Goal: Information Seeking & Learning: Find specific fact

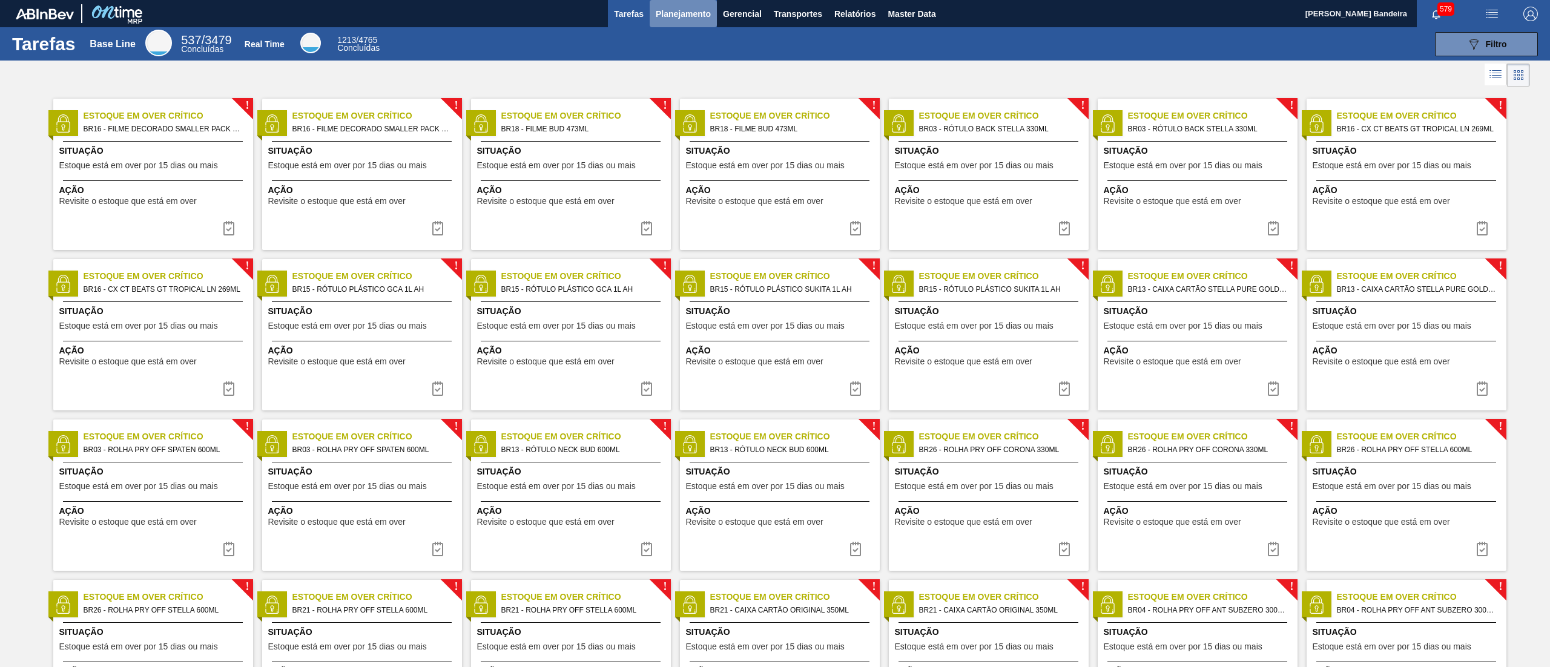
click at [694, 9] on span "Planejamento" at bounding box center [683, 14] width 55 height 15
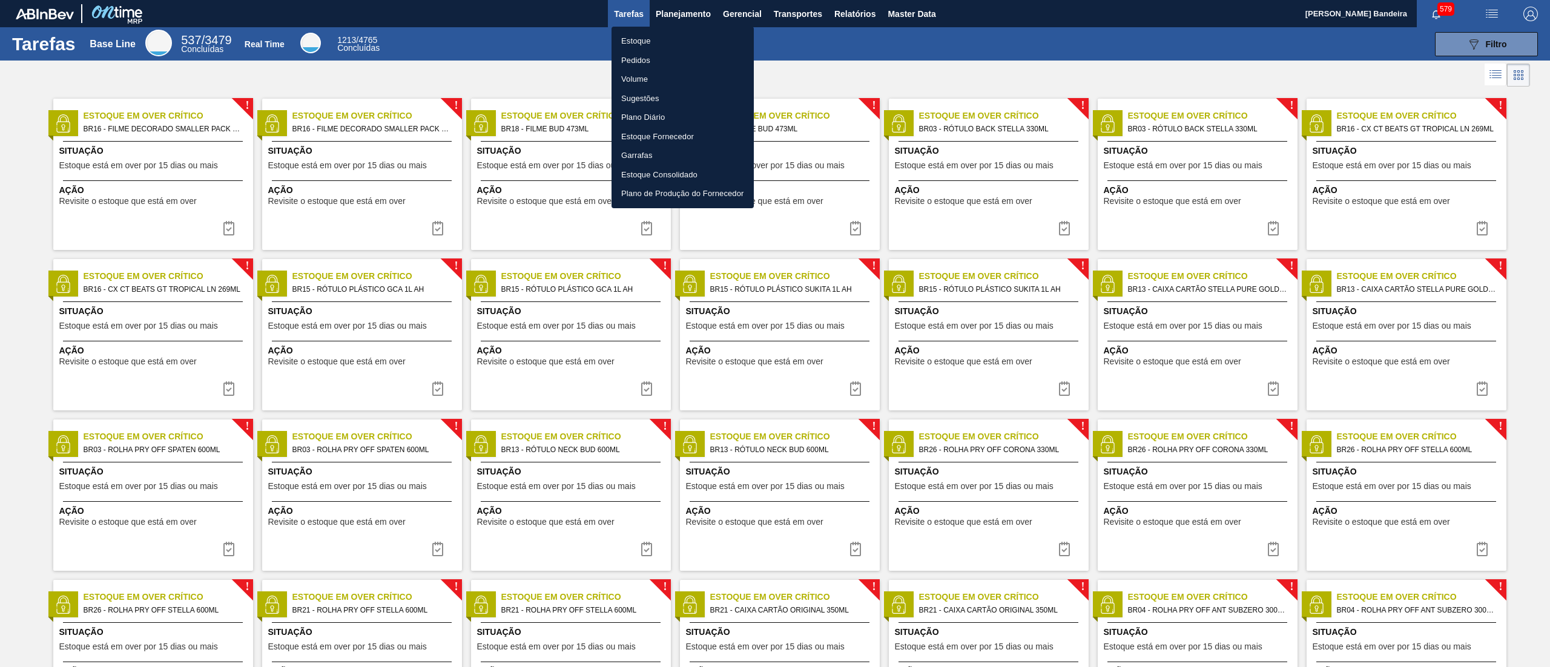
click at [657, 33] on li "Estoque" at bounding box center [683, 40] width 142 height 19
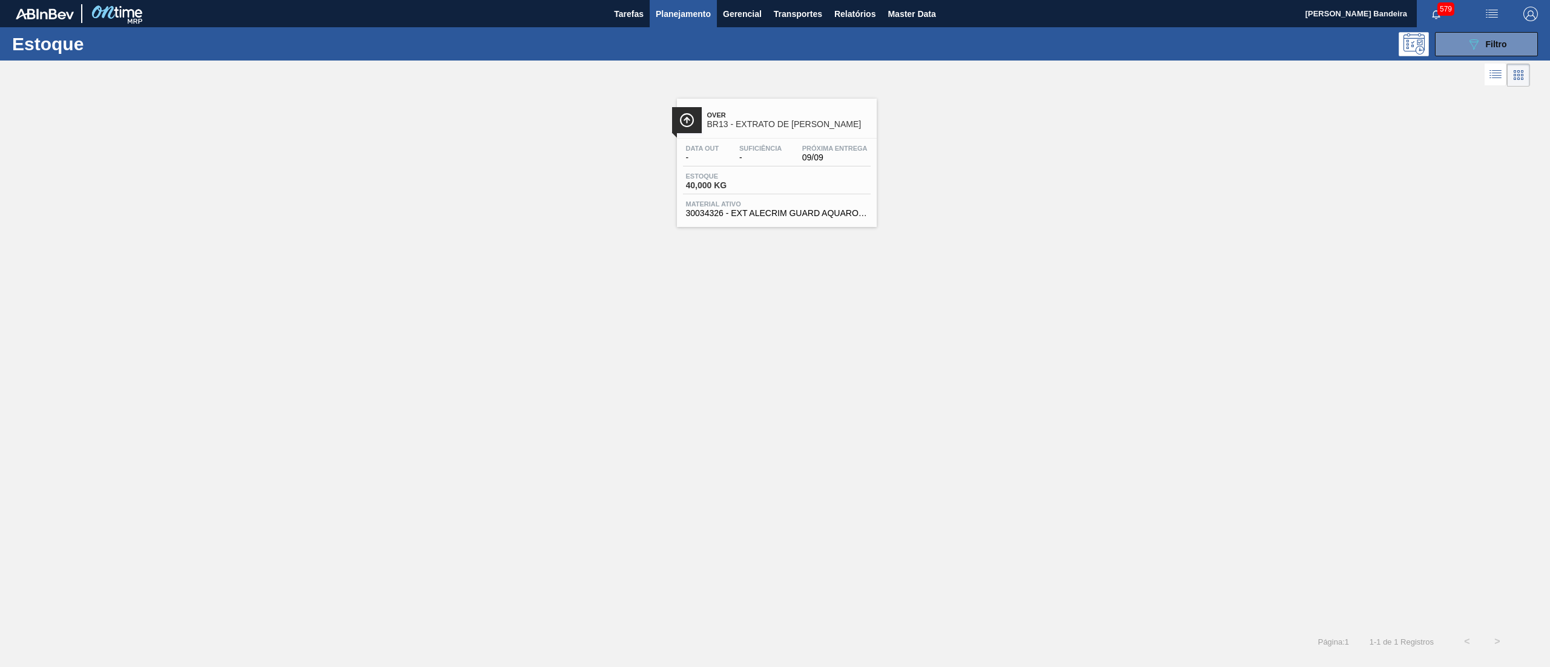
click at [763, 212] on span "30034326 - EXT ALECRIM GUARD AQUAROX4927 20KG" at bounding box center [777, 213] width 182 height 9
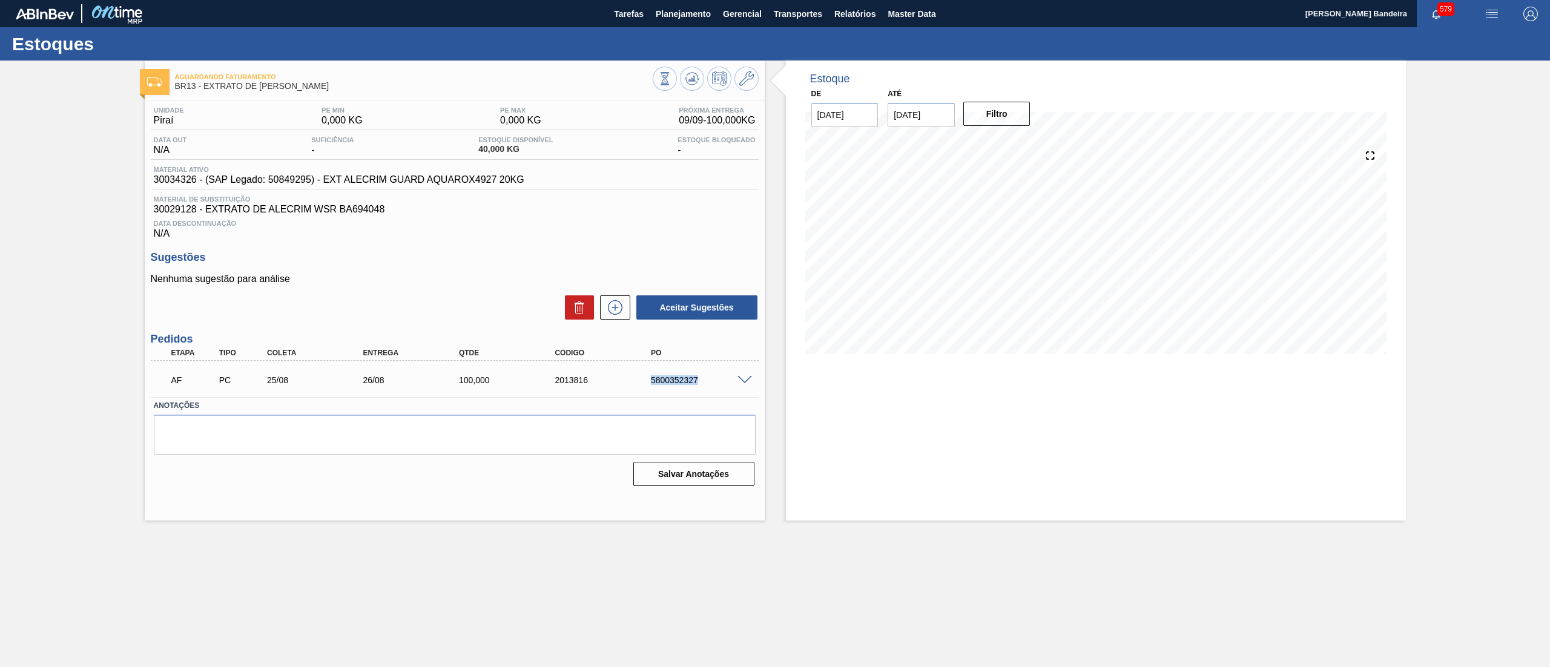
drag, startPoint x: 638, startPoint y: 384, endPoint x: 710, endPoint y: 382, distance: 71.5
click at [710, 382] on div "AF PC 25/08 26/08 100,000 2013816 5800352327" at bounding box center [452, 379] width 576 height 24
copy div "5800352327"
click at [696, 16] on span "Planejamento" at bounding box center [683, 14] width 55 height 15
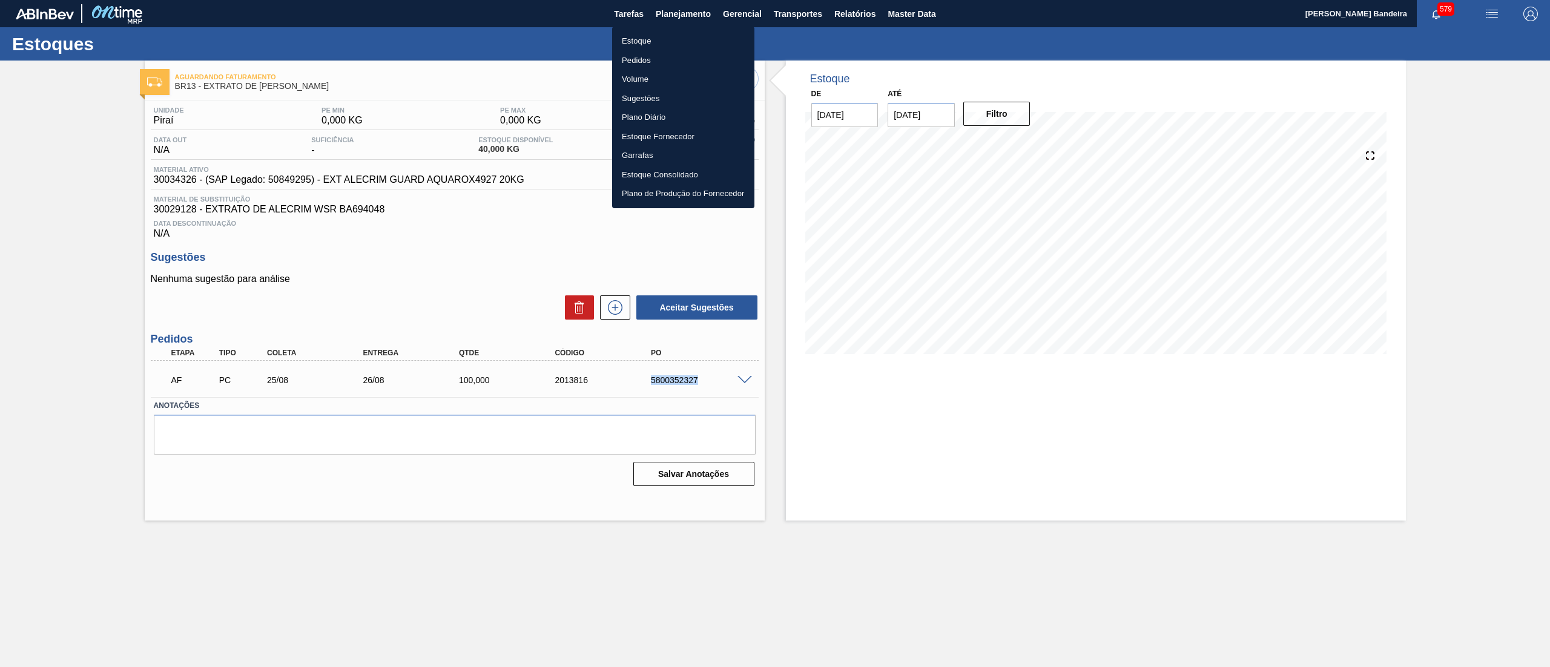
click at [633, 45] on li "Estoque" at bounding box center [683, 40] width 142 height 19
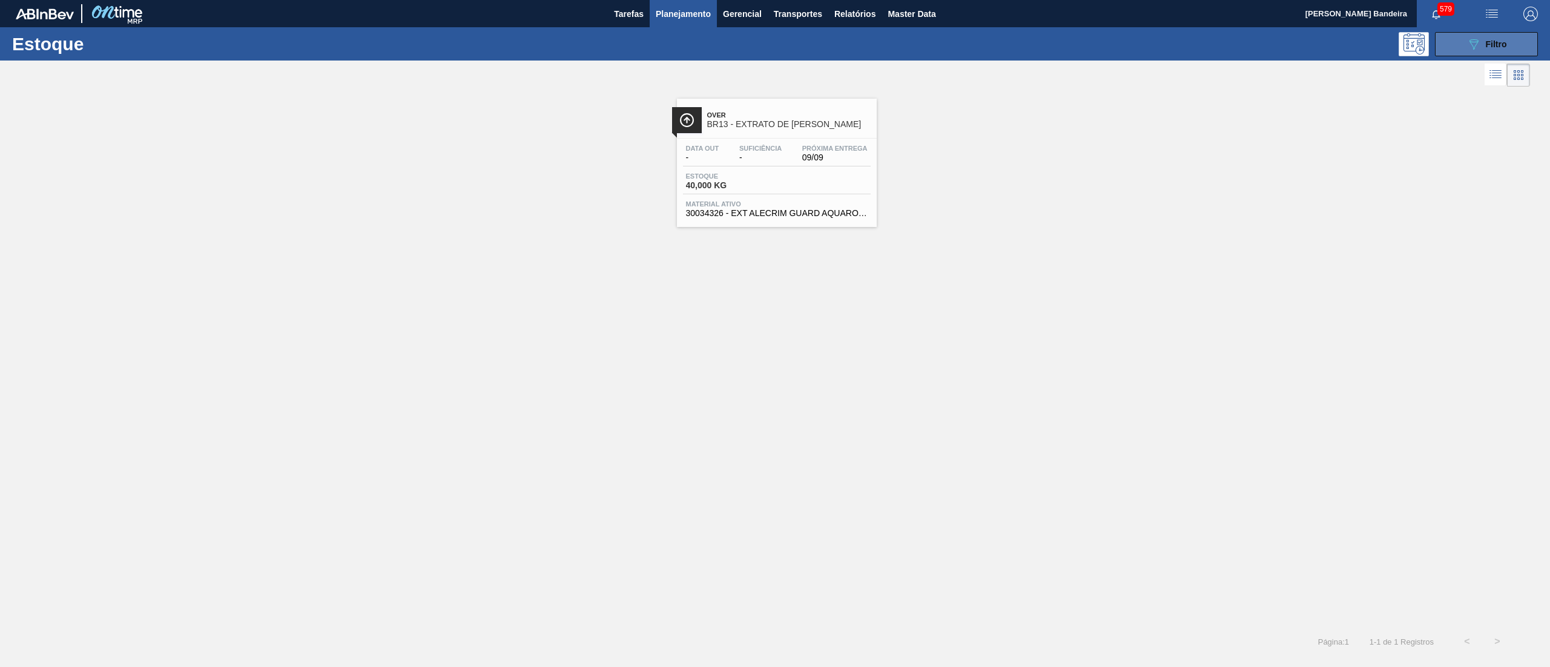
click at [1481, 45] on div "089F7B8B-B2A5-4AFE-B5C0-19BA573D28AC Filtro" at bounding box center [1487, 44] width 41 height 15
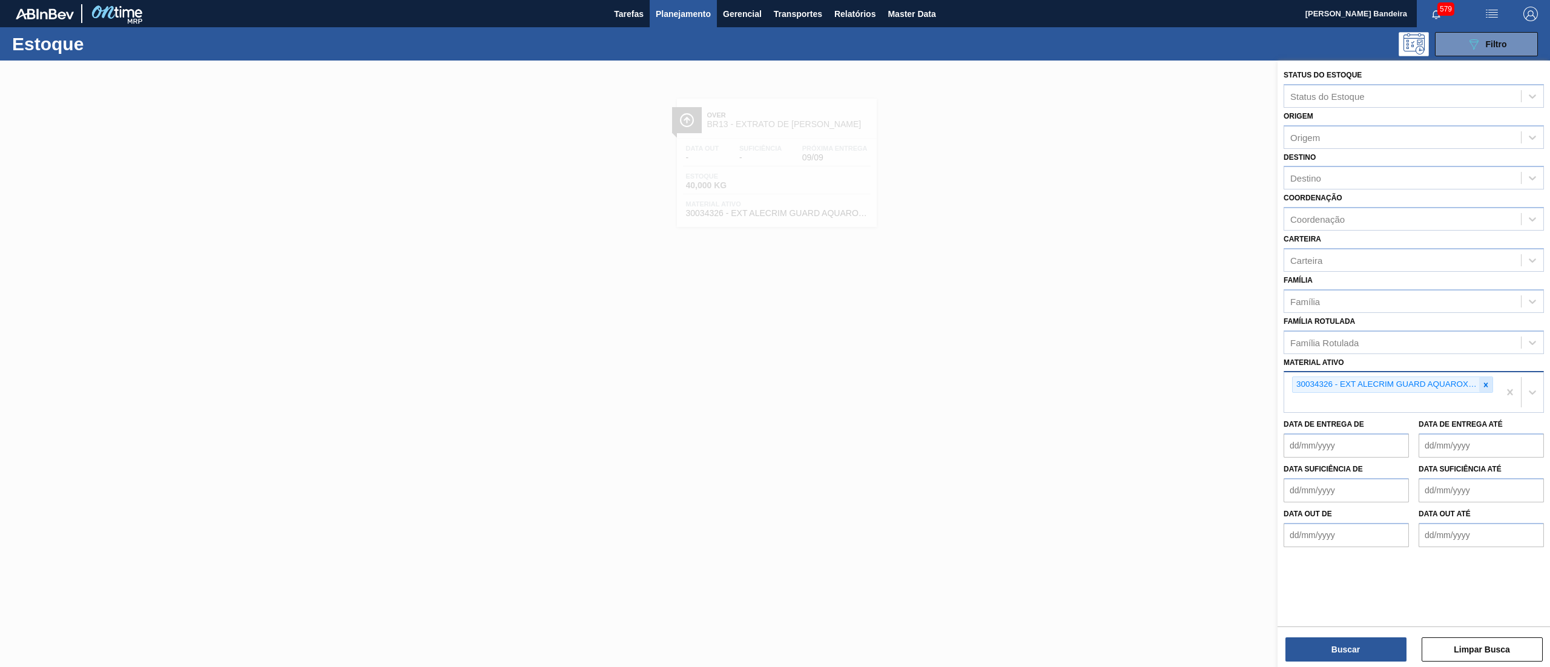
click at [1486, 385] on icon at bounding box center [1486, 385] width 8 height 8
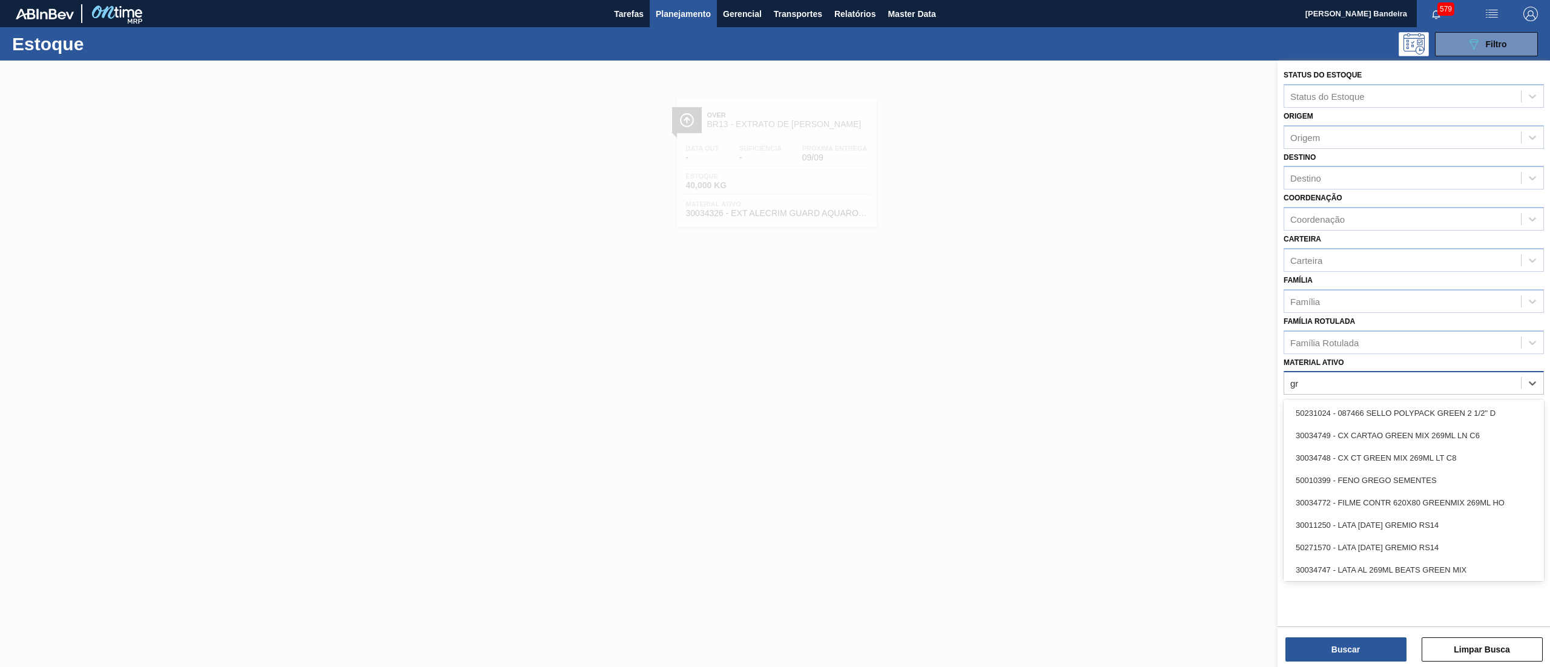
type ativo "gre"
click at [1449, 566] on div "30034747 - LATA AL 269ML BEATS GREEN MIX" at bounding box center [1414, 570] width 260 height 22
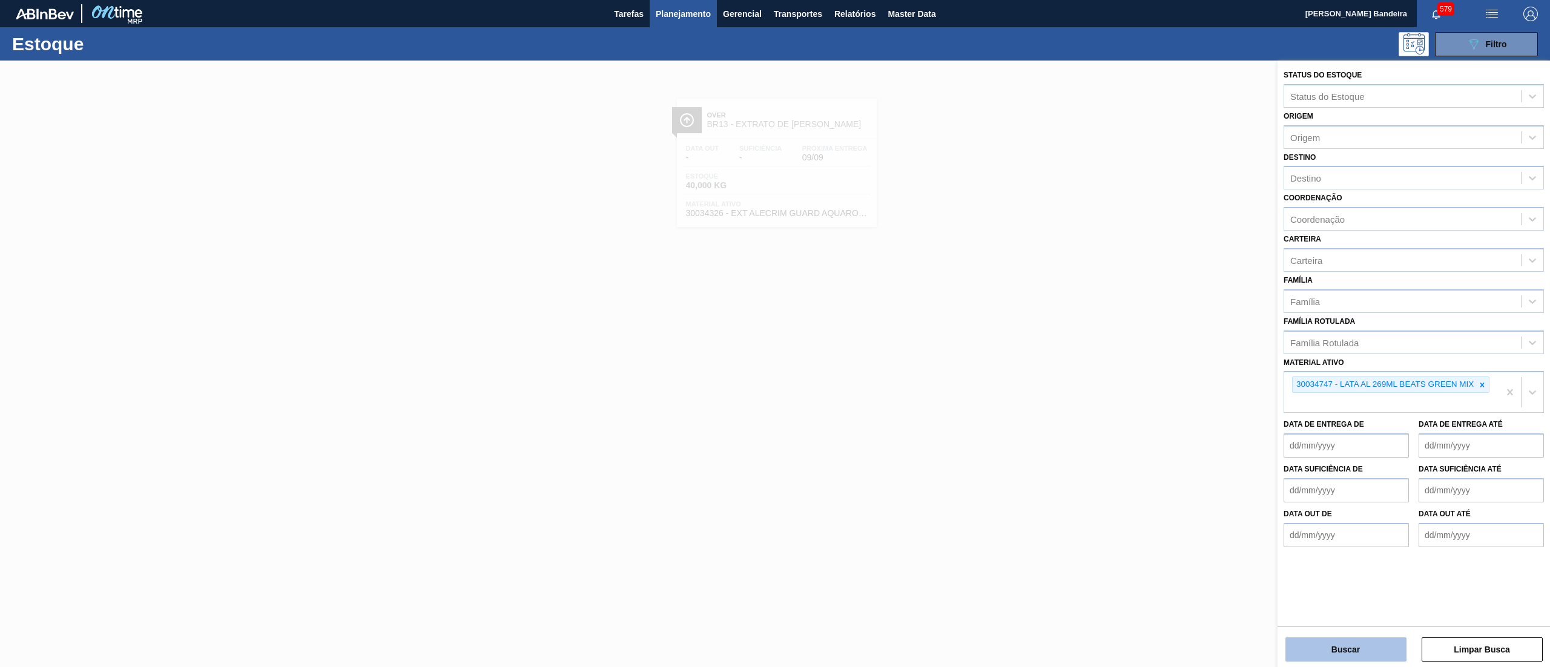
click at [1369, 644] on button "Buscar" at bounding box center [1346, 650] width 121 height 24
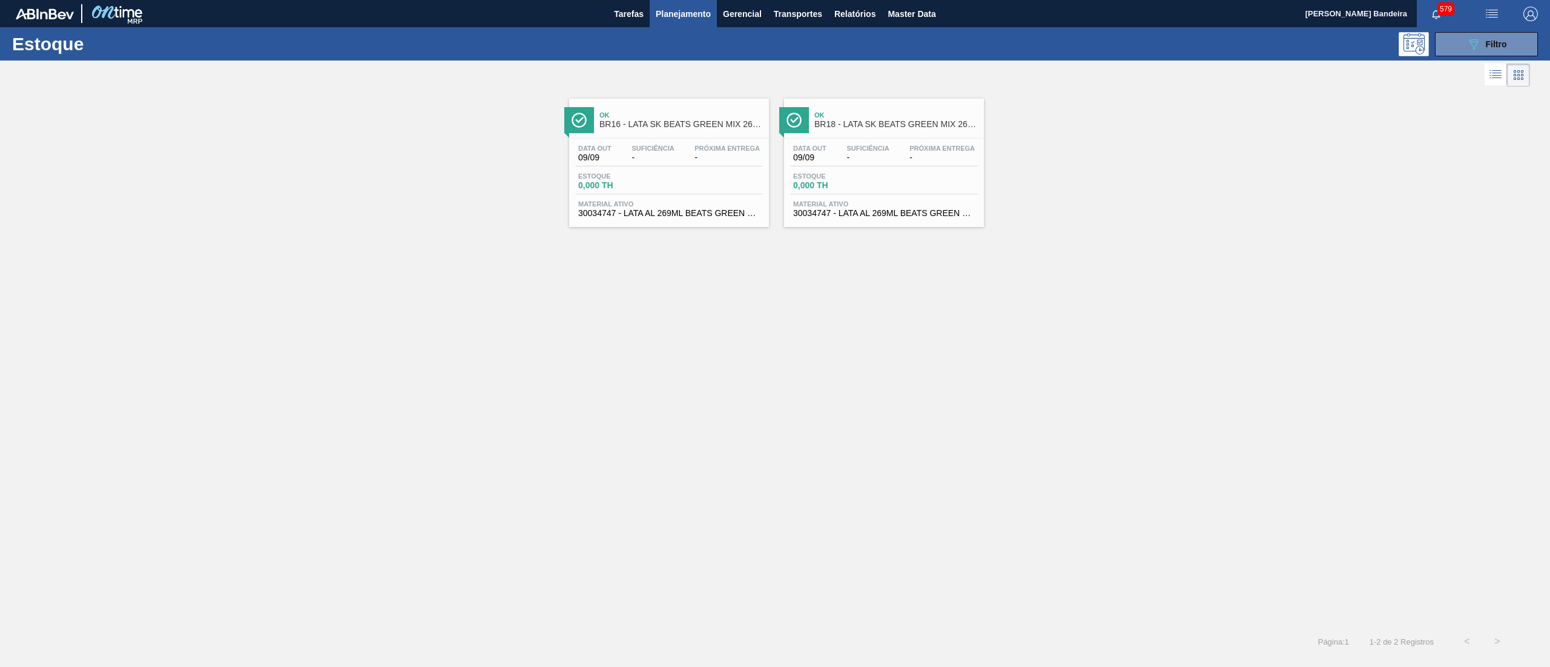
click at [689, 217] on span "30034747 - LATA AL 269ML BEATS GREEN MIX" at bounding box center [669, 213] width 182 height 9
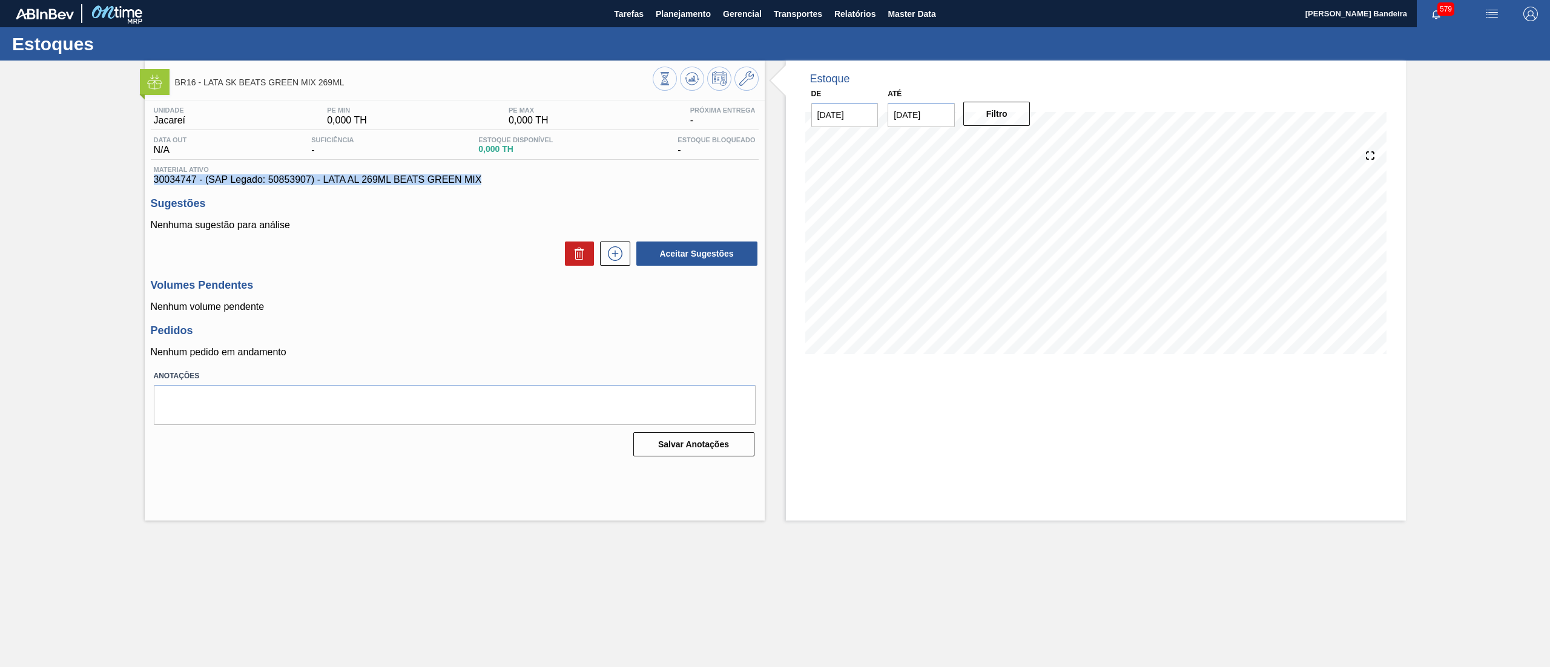
drag, startPoint x: 490, startPoint y: 182, endPoint x: 126, endPoint y: 179, distance: 364.0
click at [126, 179] on div "BR16 - LATA SK BEATS GREEN MIX 269ML Unidade Jacareí PE MIN 0,000 TH PE MAX 0,0…" at bounding box center [775, 291] width 1550 height 460
copy span "30034747 - (SAP Legado: 50853907) - LATA AL 269ML BEATS GREEN MIX"
click at [693, 12] on span "Planejamento" at bounding box center [683, 14] width 55 height 15
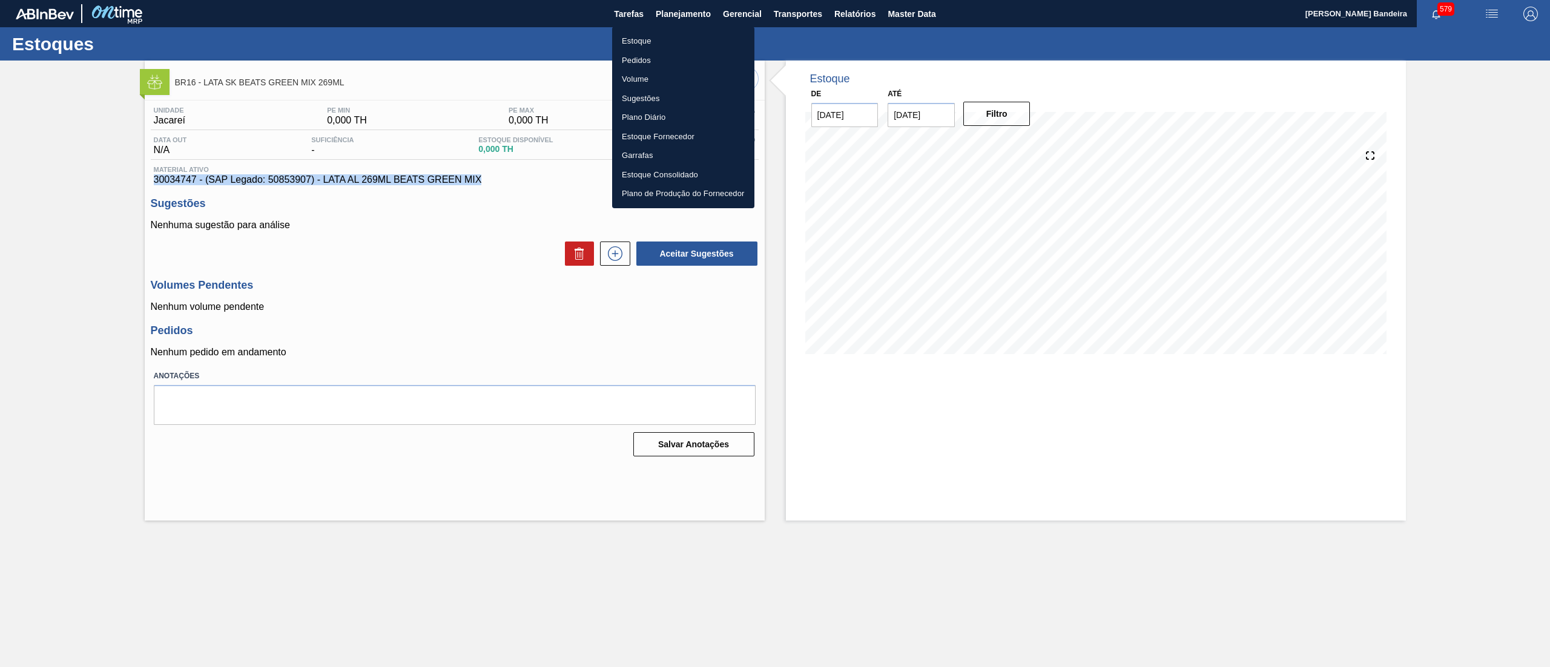
click at [672, 38] on li "Estoque" at bounding box center [683, 40] width 142 height 19
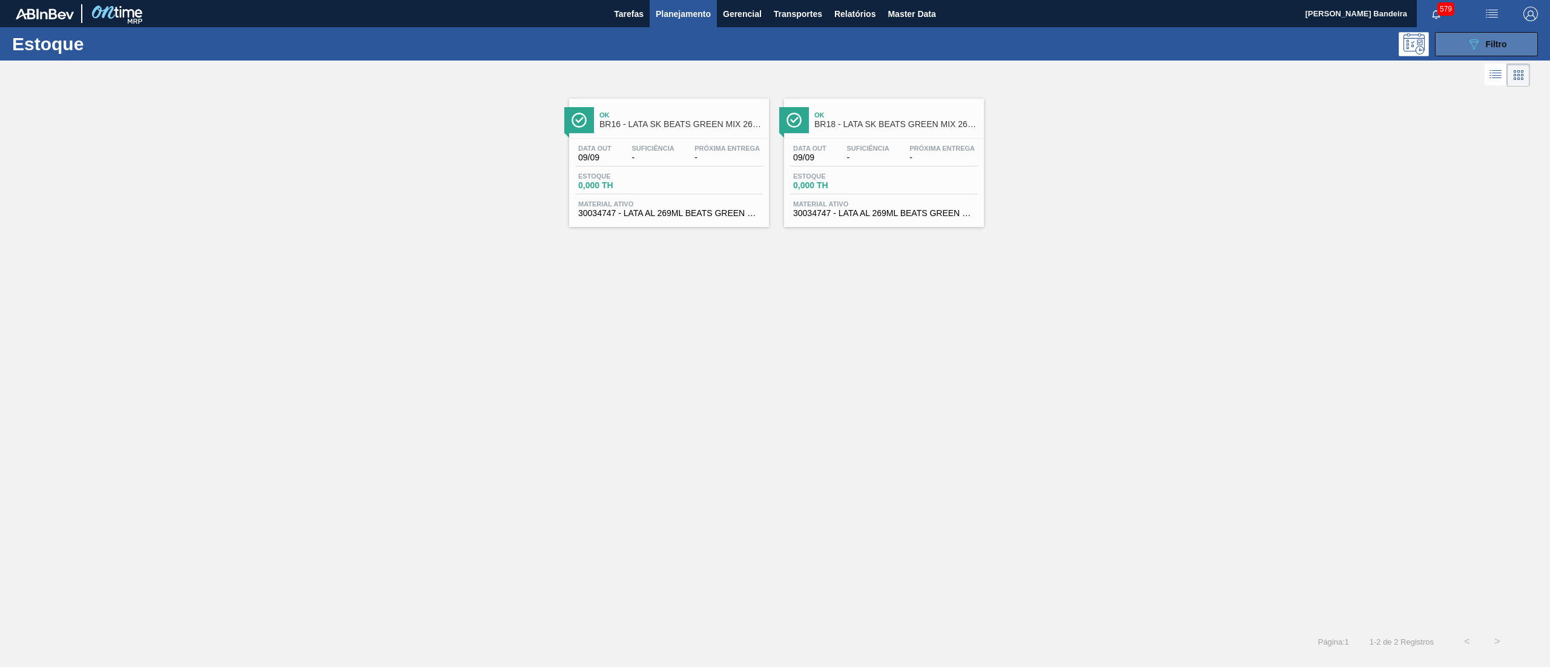
click at [1489, 53] on button "089F7B8B-B2A5-4AFE-B5C0-19BA573D28AC Filtro" at bounding box center [1486, 44] width 103 height 24
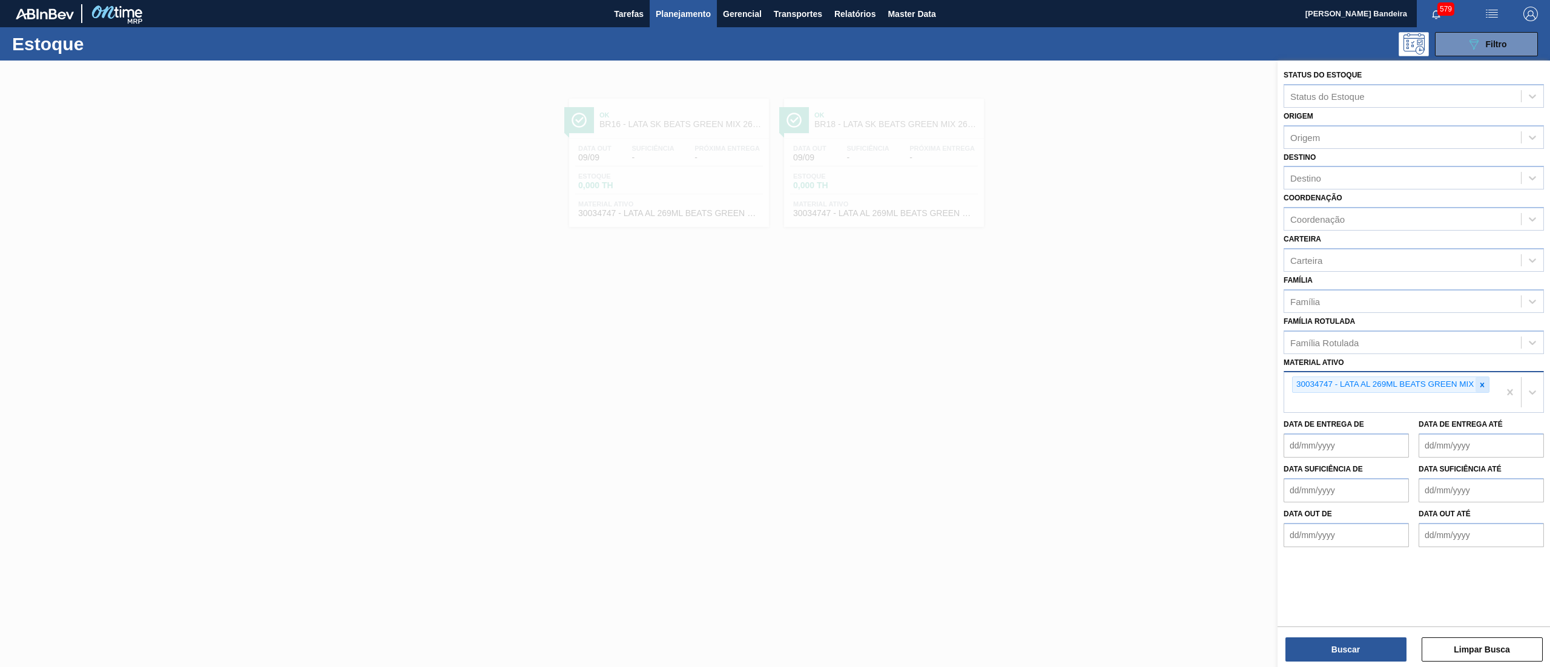
click at [1487, 380] on div at bounding box center [1482, 384] width 13 height 15
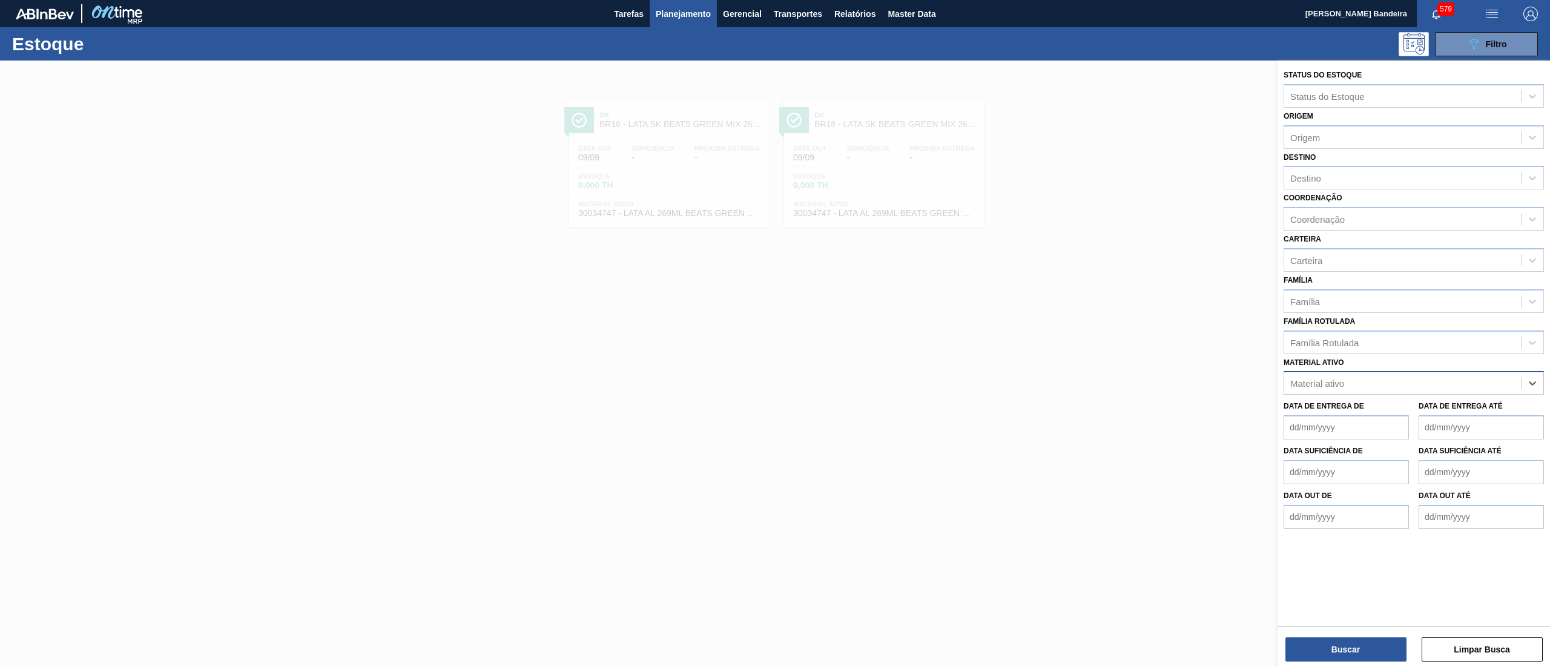
paste ativo "303171"
type ativo "303171"
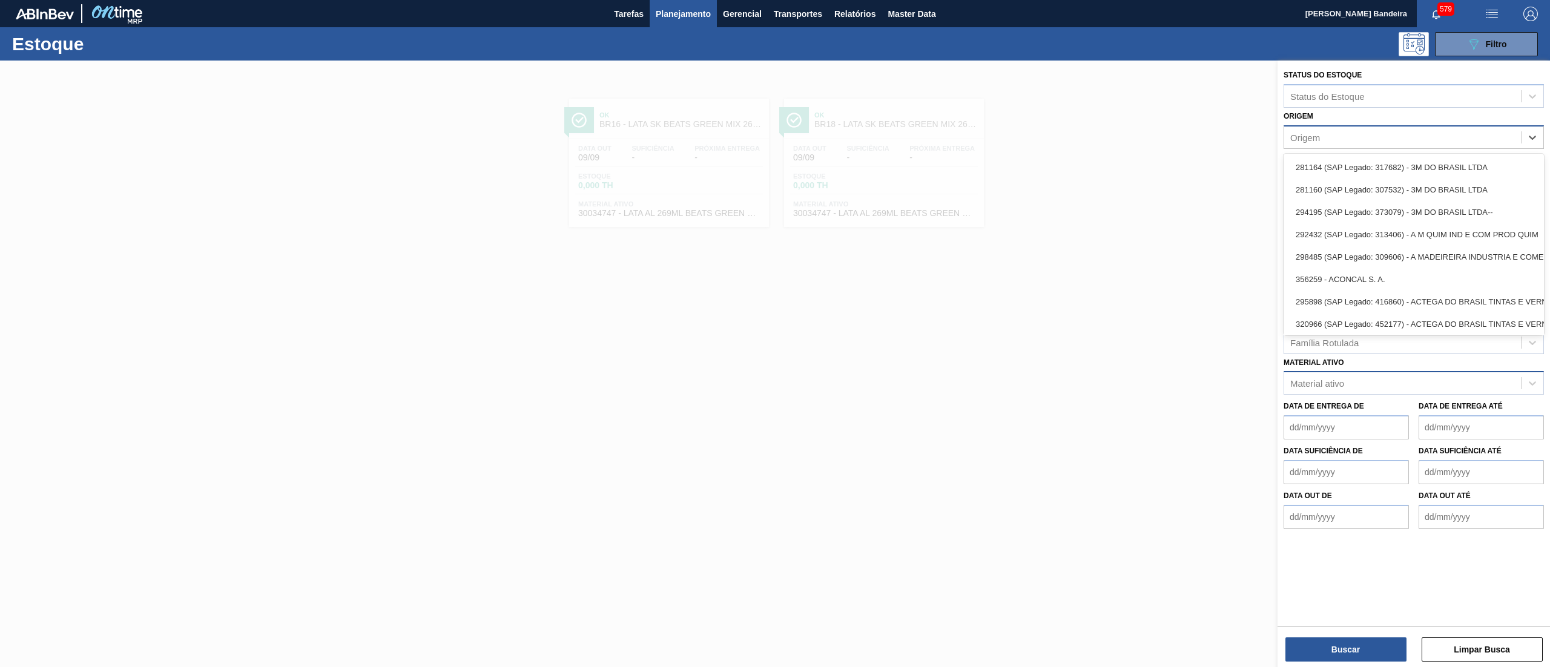
click at [1346, 145] on div "Origem" at bounding box center [1414, 137] width 260 height 24
paste input "303171"
type input "303171"
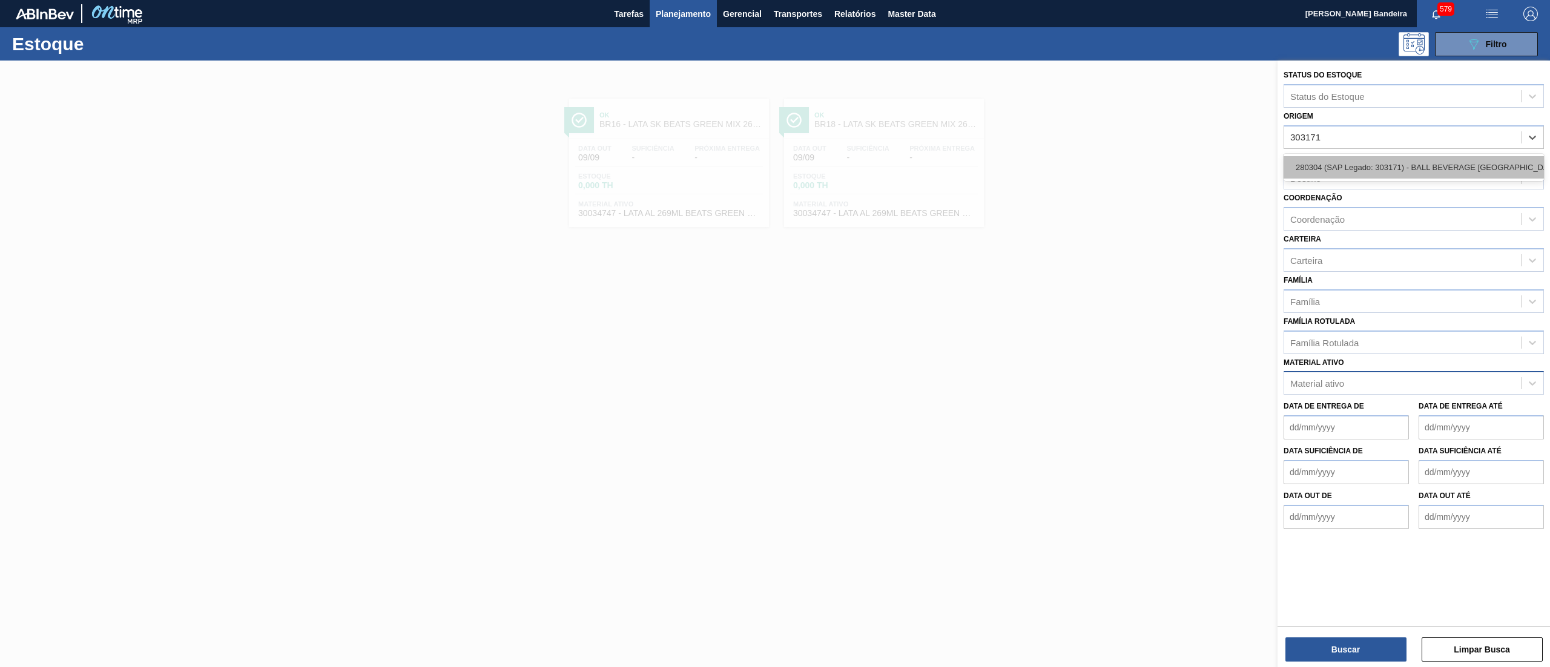
click at [1369, 160] on div "280304 (SAP Legado: 303171) - BALL BEVERAGE [GEOGRAPHIC_DATA] SA" at bounding box center [1414, 167] width 260 height 22
